Goal: Navigation & Orientation: Find specific page/section

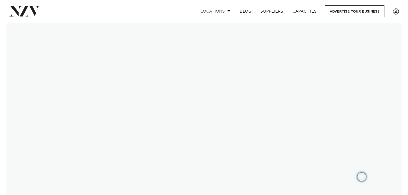
click at [226, 10] on link "Locations" at bounding box center [215, 11] width 39 height 12
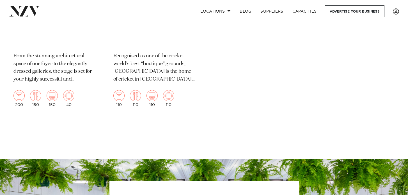
scroll to position [1093, 0]
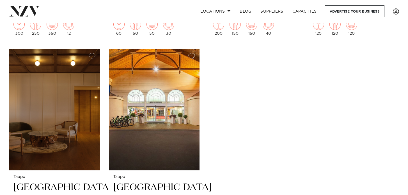
scroll to position [1188, 0]
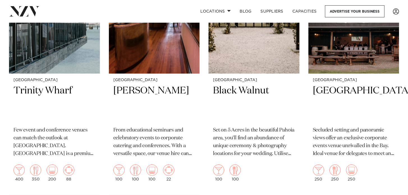
scroll to position [570, 0]
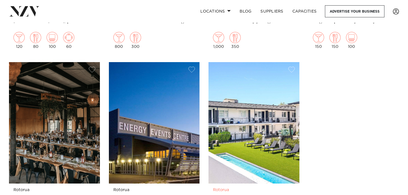
scroll to position [724, 0]
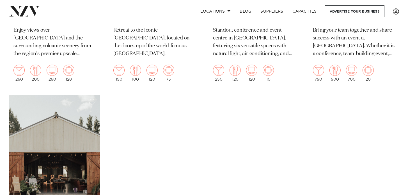
scroll to position [518, 0]
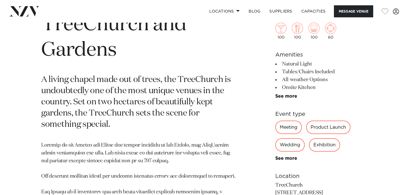
scroll to position [234, 0]
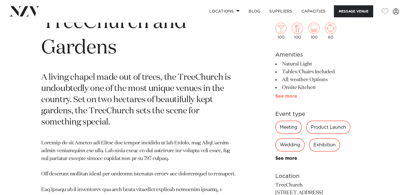
click at [282, 96] on link "See more" at bounding box center [297, 96] width 44 height 4
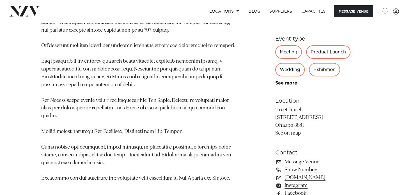
scroll to position [402, 0]
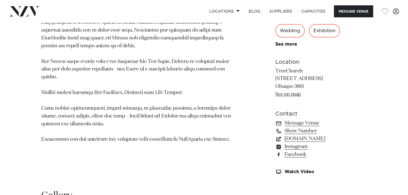
click at [302, 141] on link "www.treechurch.co.nz" at bounding box center [320, 139] width 91 height 8
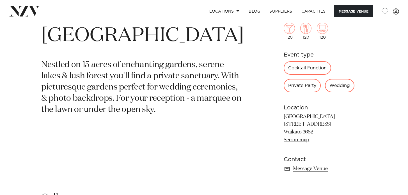
scroll to position [222, 0]
